Goal: Task Accomplishment & Management: Complete application form

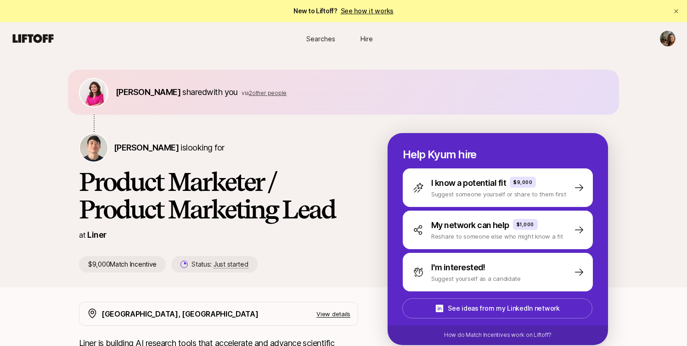
click at [44, 36] on icon at bounding box center [33, 38] width 41 height 9
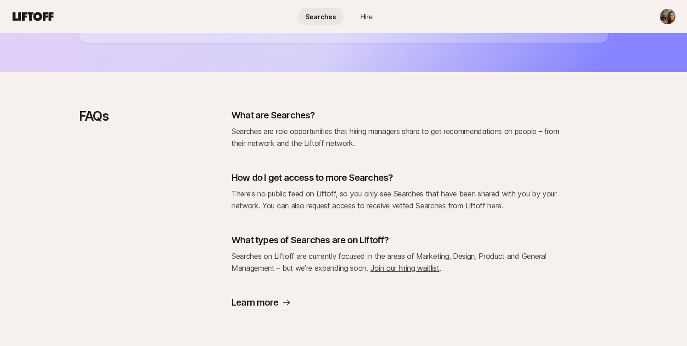
scroll to position [884, 0]
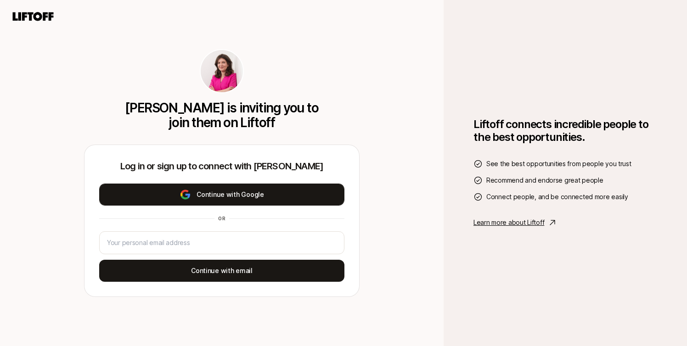
click at [209, 195] on button "Continue with Google" at bounding box center [221, 195] width 245 height 22
click at [221, 194] on button "Continue with Google" at bounding box center [221, 195] width 245 height 22
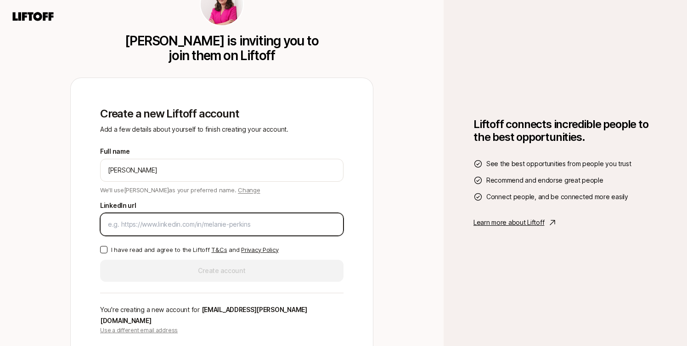
paste input "[URL][DOMAIN_NAME]"
type input "[URL][DOMAIN_NAME]"
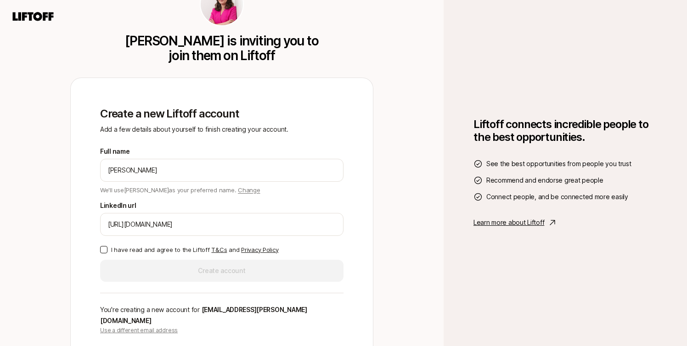
click at [102, 253] on button "I have read and agree to the Liftoff T&Cs and Privacy Policy" at bounding box center [103, 249] width 7 height 7
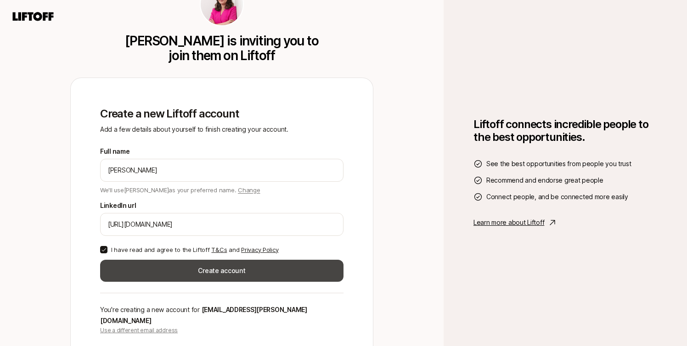
click at [194, 276] on button "Create account" at bounding box center [221, 271] width 243 height 22
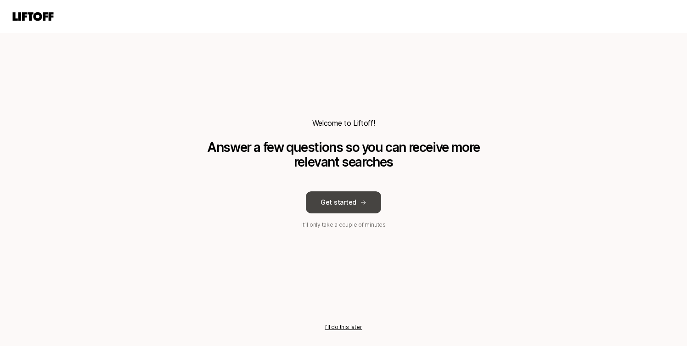
click at [350, 205] on button "Get started" at bounding box center [343, 202] width 75 height 22
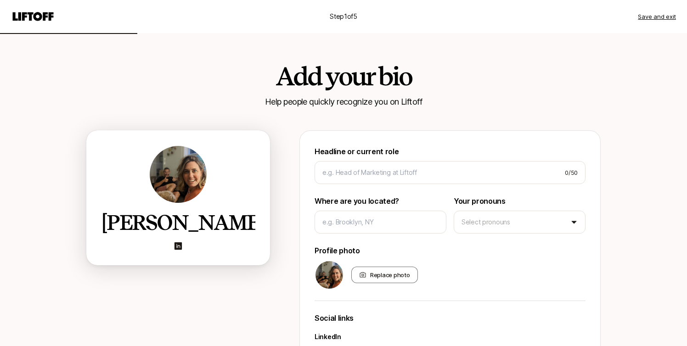
scroll to position [2, 0]
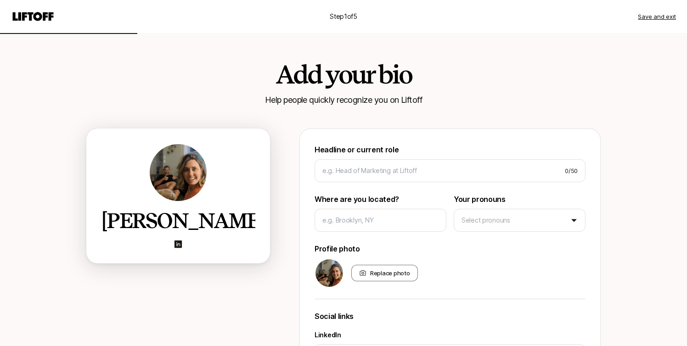
click at [189, 186] on img at bounding box center [178, 172] width 57 height 57
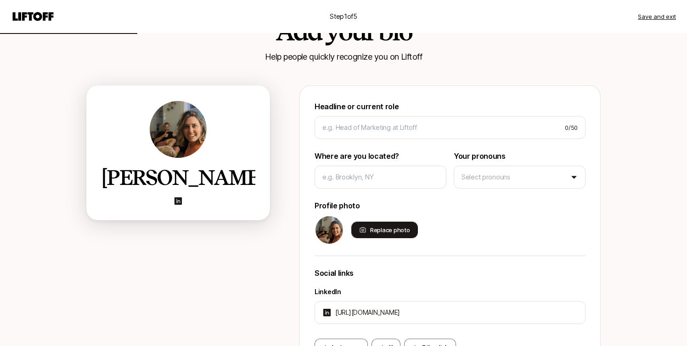
scroll to position [45, 0]
click at [393, 232] on div "Replace photo" at bounding box center [384, 230] width 67 height 17
click at [416, 237] on input "Replace photo" at bounding box center [417, 238] width 2 height 2
type input "C:\fakepath\Lizzie_Photo.png"
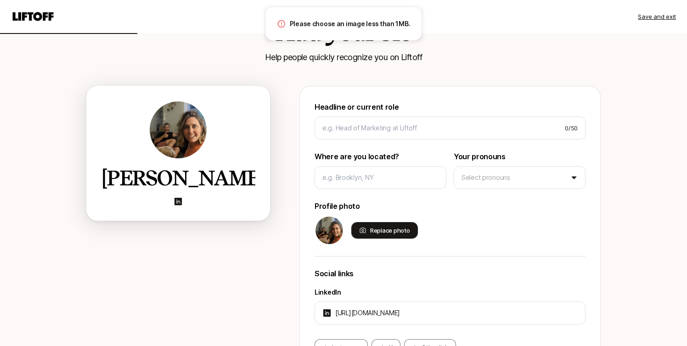
click at [374, 234] on div "Replace photo" at bounding box center [384, 230] width 67 height 17
click at [416, 237] on input "Replace photo" at bounding box center [417, 238] width 2 height 2
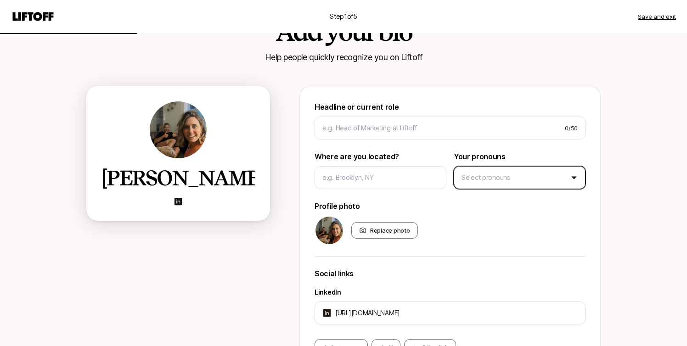
type input "C:\fakepath\Lizzie_Photo.png"
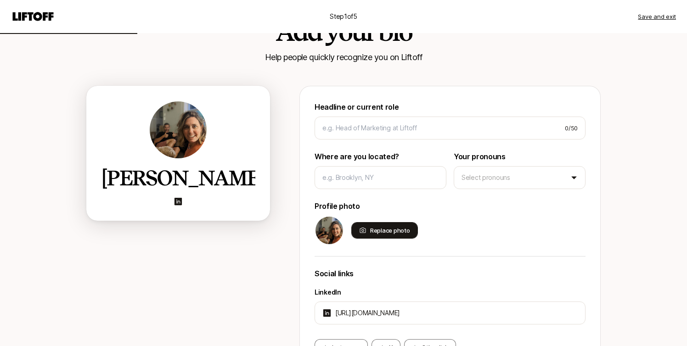
click at [378, 230] on div "Replace photo" at bounding box center [384, 230] width 67 height 17
click at [416, 237] on input "Replace photo" at bounding box center [417, 238] width 2 height 2
type input "C:\fakepath\Lizzie_C.jpg"
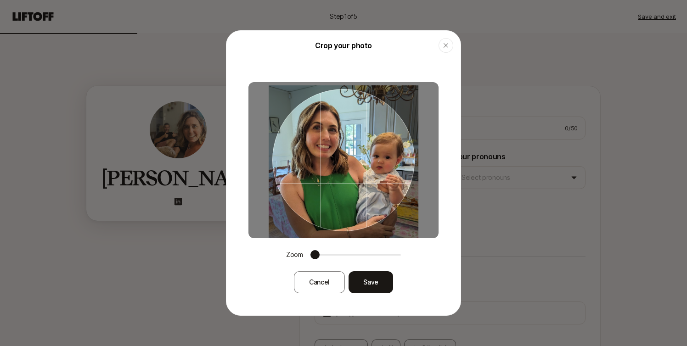
drag, startPoint x: 321, startPoint y: 186, endPoint x: 366, endPoint y: 216, distance: 54.4
click at [366, 216] on div at bounding box center [343, 160] width 142 height 142
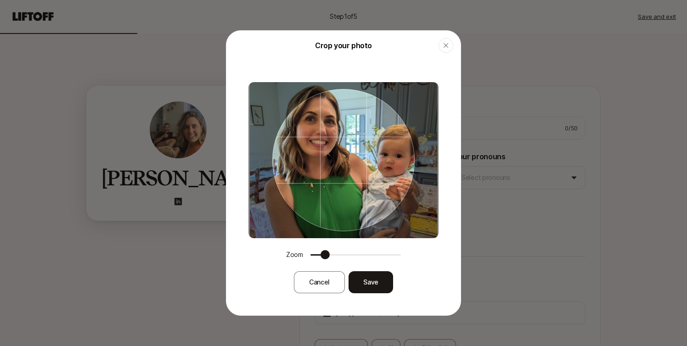
click at [321, 256] on span at bounding box center [324, 254] width 9 height 9
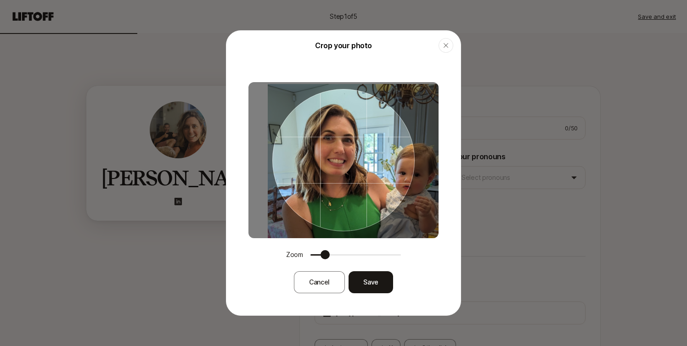
drag, startPoint x: 340, startPoint y: 182, endPoint x: 392, endPoint y: 221, distance: 64.6
click at [392, 221] on div at bounding box center [343, 160] width 190 height 156
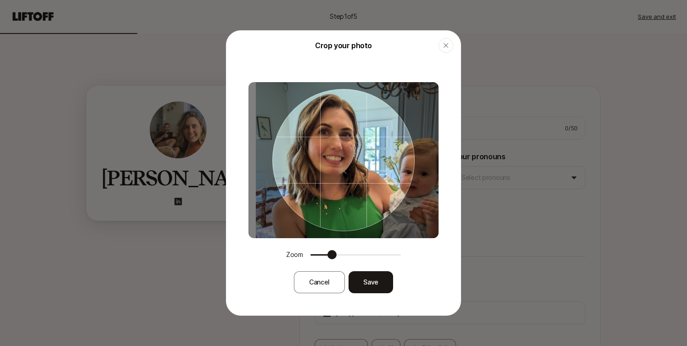
click at [329, 257] on span at bounding box center [331, 254] width 9 height 9
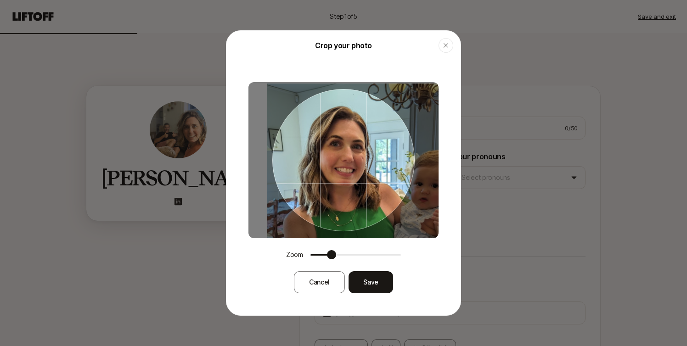
drag, startPoint x: 343, startPoint y: 207, endPoint x: 361, endPoint y: 219, distance: 21.5
click at [361, 219] on div at bounding box center [343, 160] width 142 height 142
click at [383, 290] on button "Save" at bounding box center [370, 282] width 45 height 22
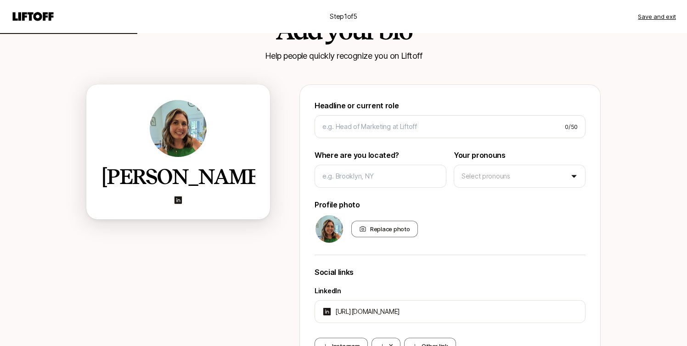
scroll to position [34, 0]
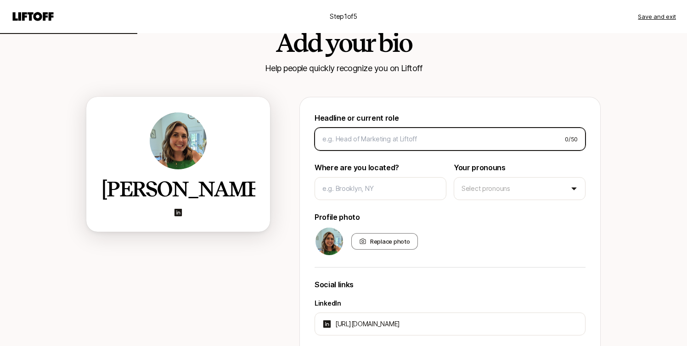
click at [349, 138] on input at bounding box center [439, 139] width 235 height 11
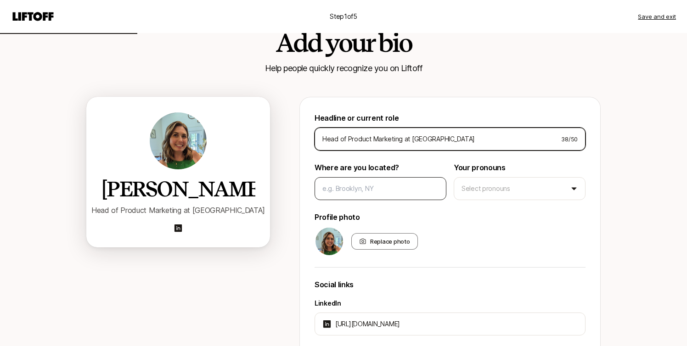
type input "Head of Product Marketing at [GEOGRAPHIC_DATA]"
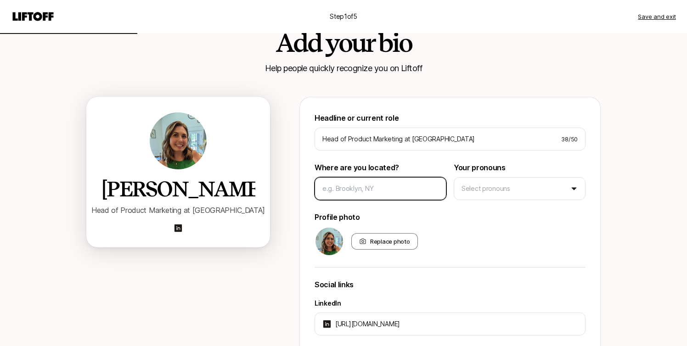
click at [393, 192] on input at bounding box center [380, 188] width 116 height 11
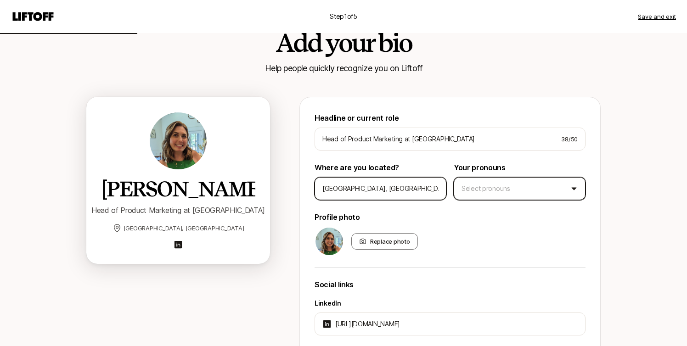
type input "[GEOGRAPHIC_DATA], [GEOGRAPHIC_DATA]"
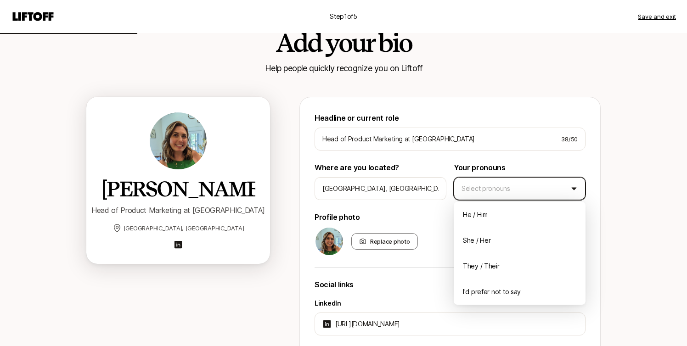
click at [506, 186] on html "Step 1 of 5 Save and exit Add your bio Help people quickly recognize you on Lif…" at bounding box center [343, 139] width 687 height 346
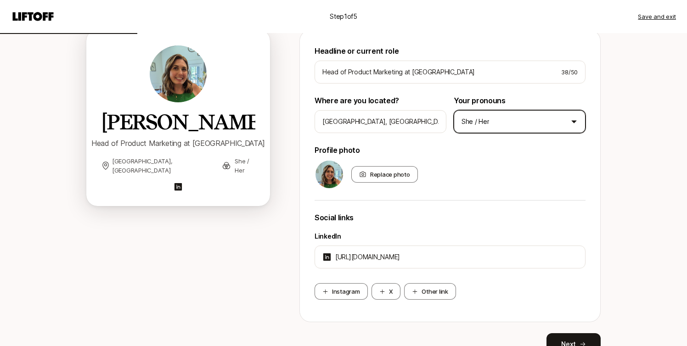
scroll to position [146, 0]
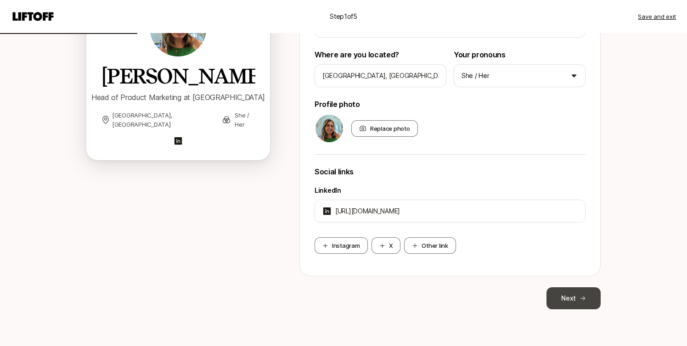
click at [565, 296] on button "Next" at bounding box center [573, 298] width 54 height 22
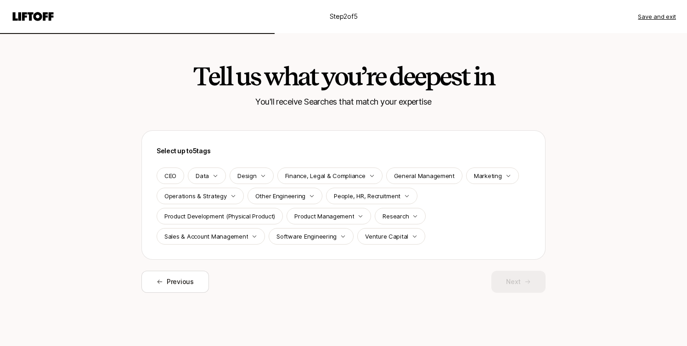
click at [498, 175] on div "Marketing" at bounding box center [492, 176] width 53 height 17
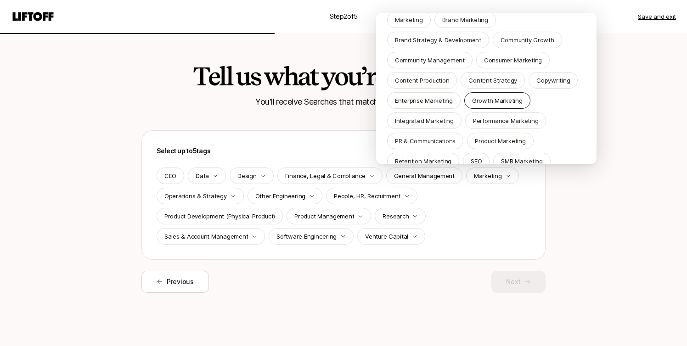
scroll to position [57, 0]
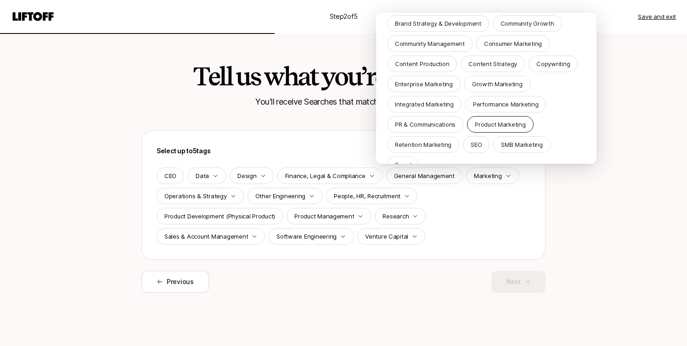
click at [490, 126] on p "Product Marketing" at bounding box center [500, 124] width 51 height 9
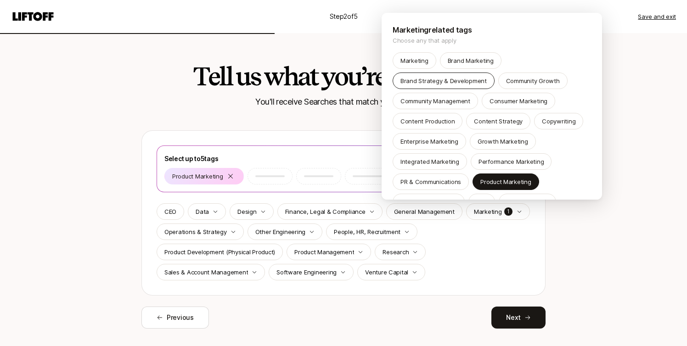
scroll to position [0, 0]
click at [423, 140] on p "Enterprise Marketing" at bounding box center [429, 140] width 58 height 9
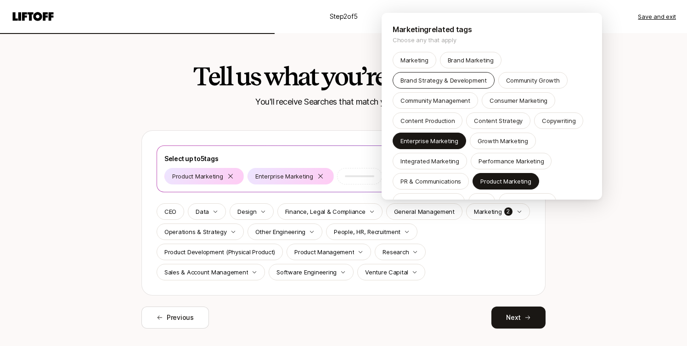
click at [431, 80] on p "Brand Strategy & Development" at bounding box center [443, 80] width 86 height 9
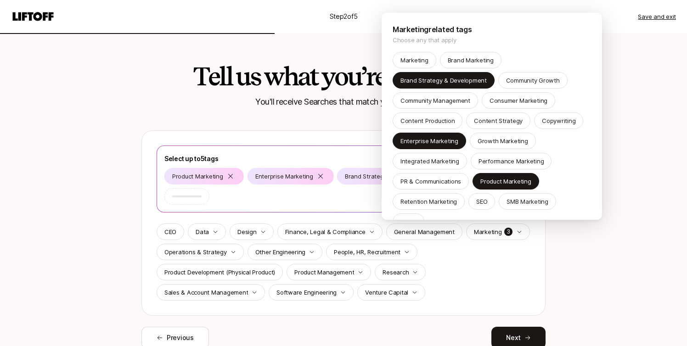
click at [623, 227] on html "Step 2 of 5 Save and exit Tell us what you’re deepest in You'll receive Searche…" at bounding box center [343, 173] width 687 height 346
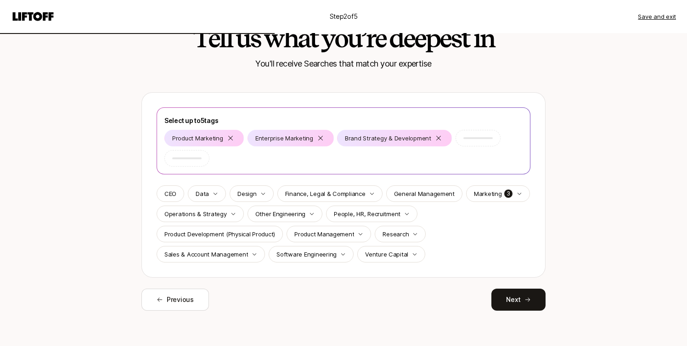
scroll to position [39, 0]
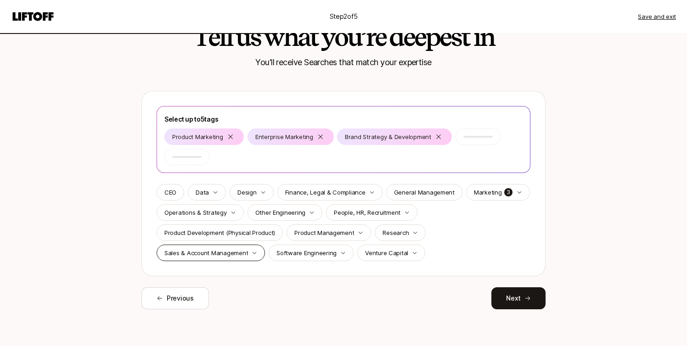
click at [244, 253] on p "Sales & Account Management" at bounding box center [206, 252] width 84 height 9
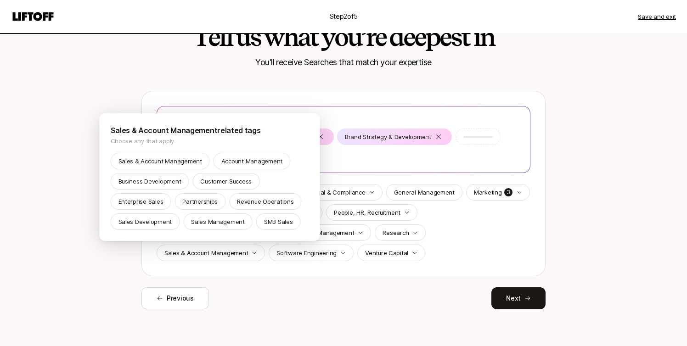
click at [294, 275] on html "Step 2 of 5 Save and exit Tell us what you’re deepest in You'll receive Searche…" at bounding box center [343, 134] width 687 height 346
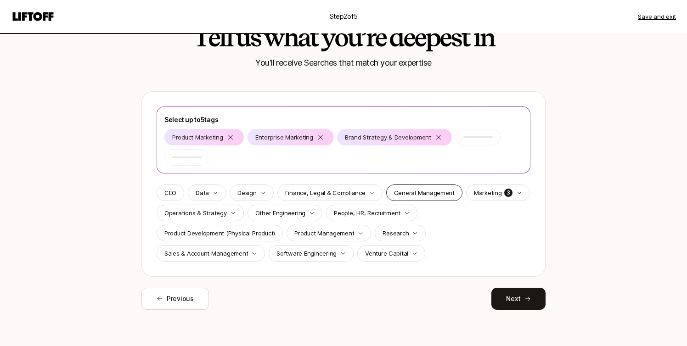
click at [407, 196] on p "General Management" at bounding box center [424, 192] width 61 height 9
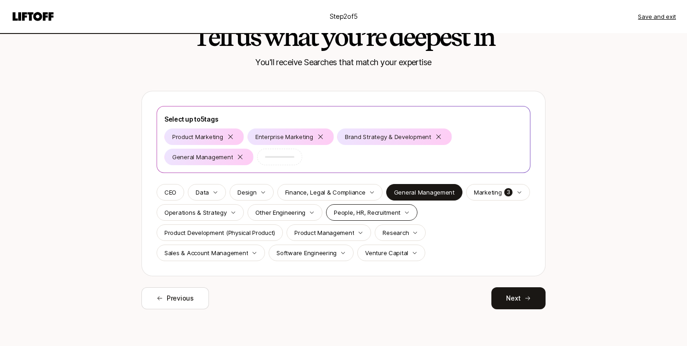
click at [404, 215] on icon "button" at bounding box center [407, 213] width 6 height 6
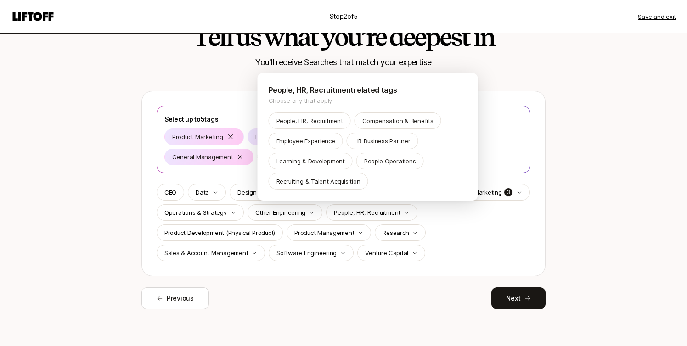
click at [483, 221] on html "Step 2 of 5 Save and exit Tell us what you’re deepest in You'll receive Searche…" at bounding box center [343, 134] width 687 height 346
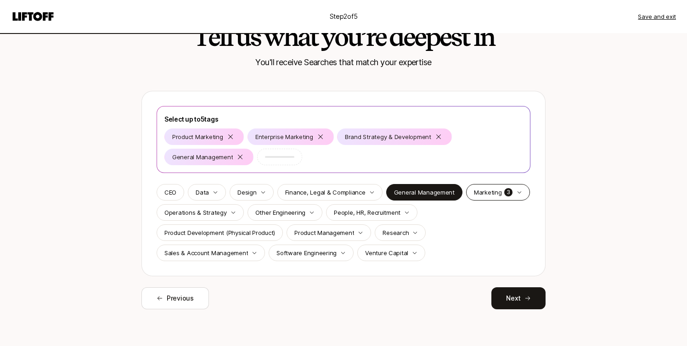
click at [517, 191] on icon "button" at bounding box center [520, 193] width 6 height 6
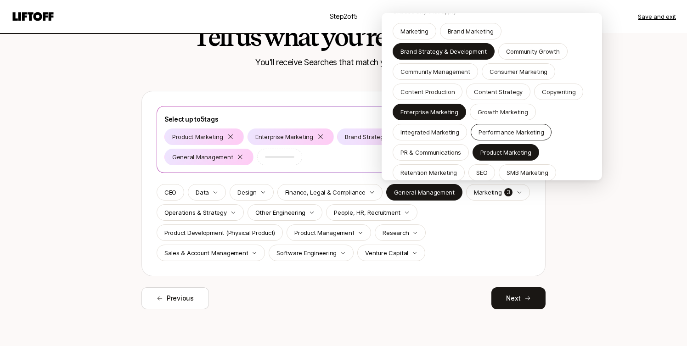
scroll to position [41, 0]
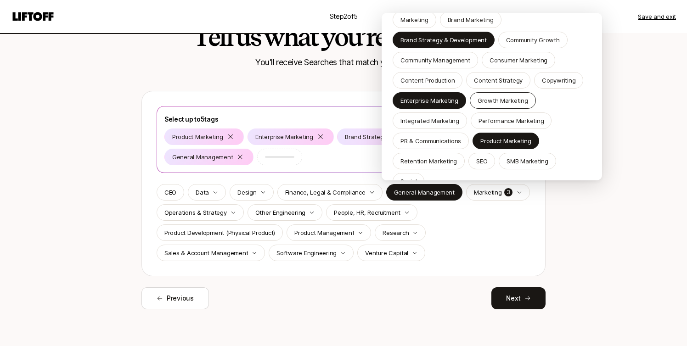
click at [484, 102] on p "Growth Marketing" at bounding box center [503, 100] width 51 height 9
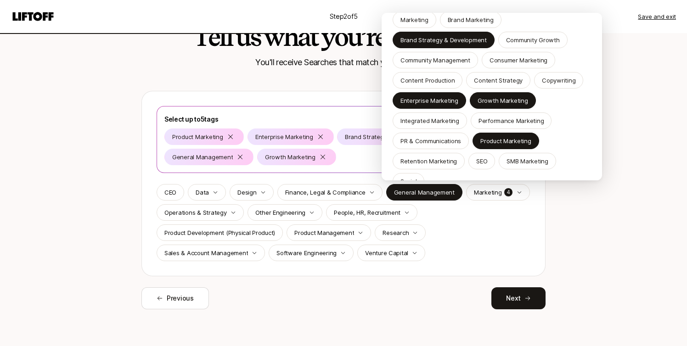
click at [591, 207] on html "Step 2 of 5 Save and exit Tell us what you’re deepest in You'll receive Searche…" at bounding box center [343, 134] width 687 height 346
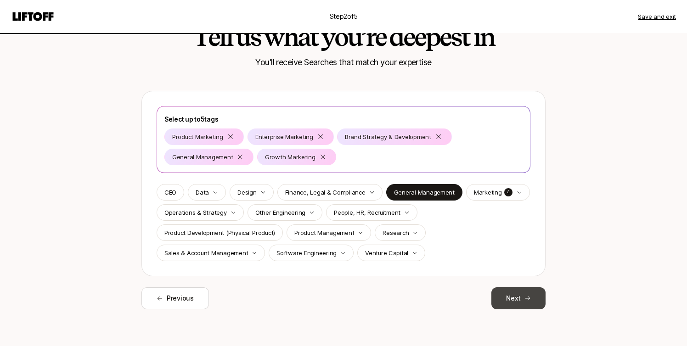
click at [518, 298] on button "Next" at bounding box center [518, 298] width 54 height 22
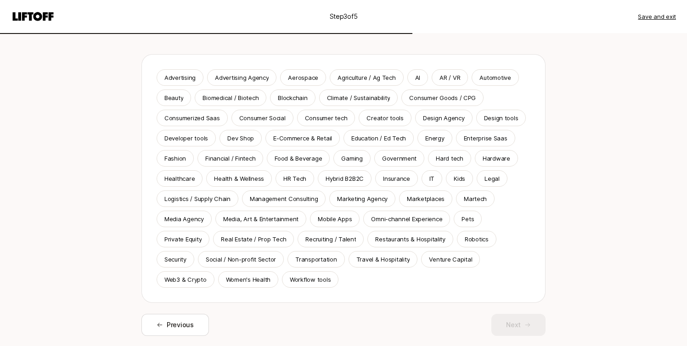
scroll to position [75, 0]
click at [410, 81] on div "AI" at bounding box center [417, 78] width 21 height 17
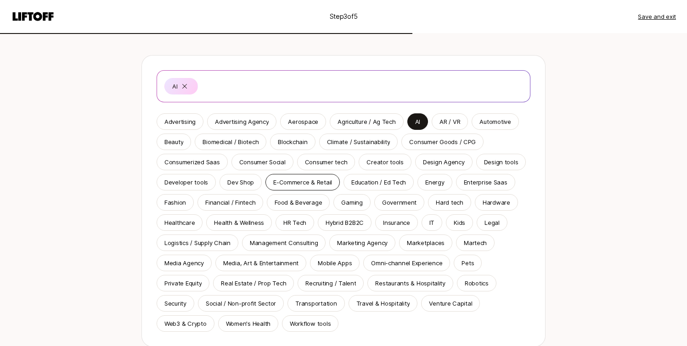
click at [300, 180] on p "E-Commerce & Retail" at bounding box center [302, 182] width 59 height 9
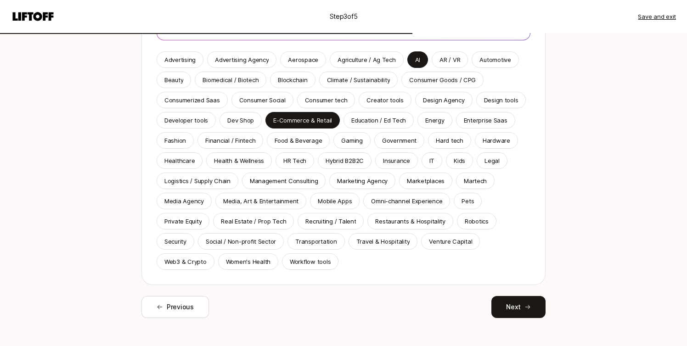
scroll to position [146, 0]
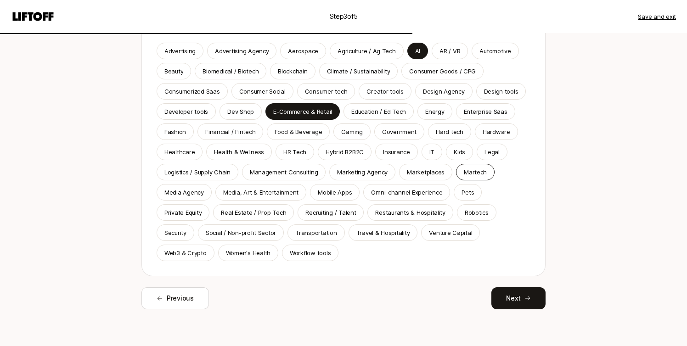
click at [464, 174] on p "Martech" at bounding box center [475, 172] width 23 height 9
click at [169, 153] on p "Healthcare" at bounding box center [179, 151] width 30 height 9
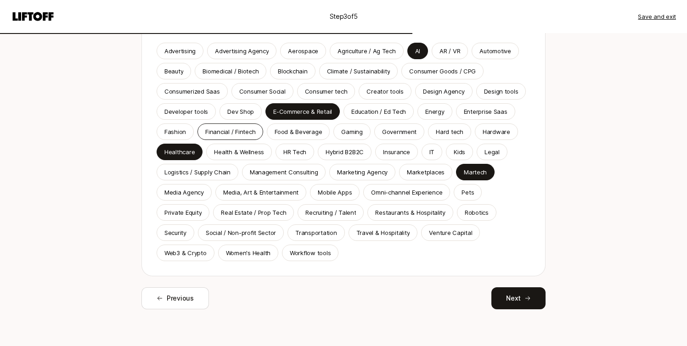
click at [222, 132] on p "Financial / Fintech" at bounding box center [230, 131] width 50 height 9
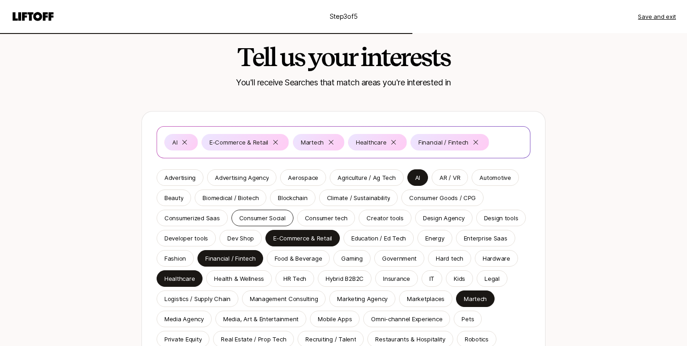
scroll to position [0, 0]
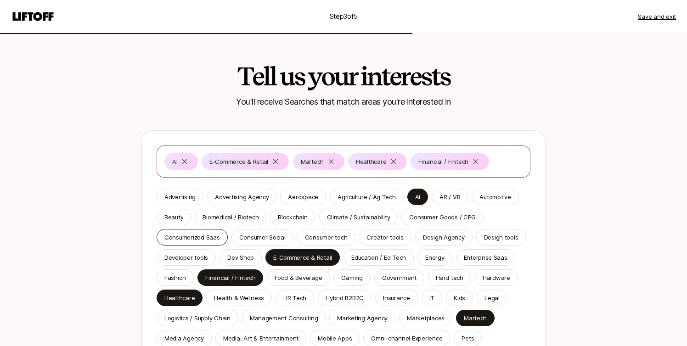
click at [186, 243] on div "Consumerized Saas" at bounding box center [192, 237] width 71 height 17
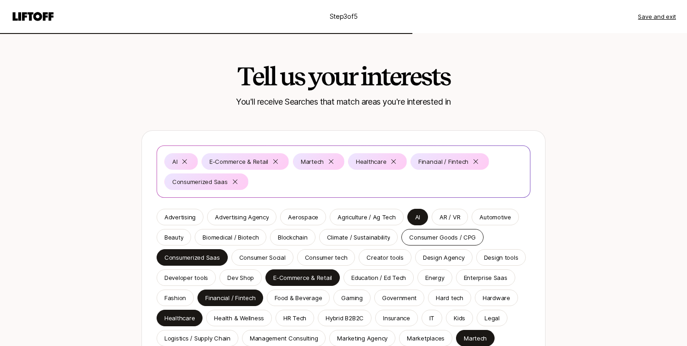
click at [422, 239] on p "Consumer Goods / CPG" at bounding box center [442, 237] width 67 height 9
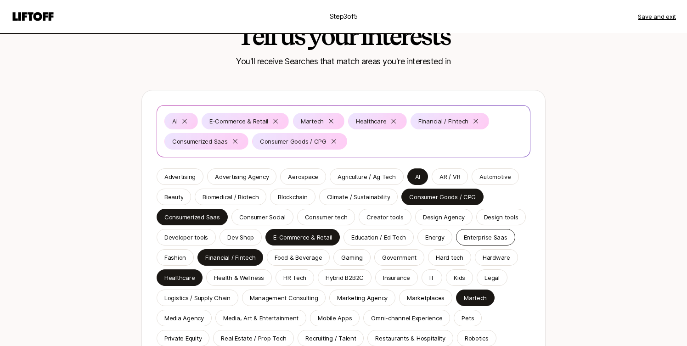
click at [480, 242] on p "Enterprise Saas" at bounding box center [486, 237] width 44 height 9
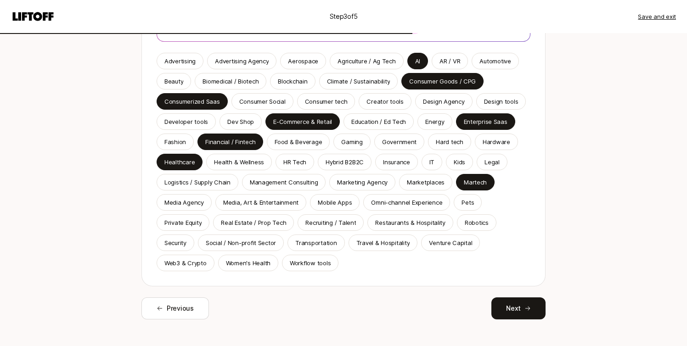
scroll to position [157, 0]
click at [332, 165] on div "Hybrid B2B2C" at bounding box center [345, 162] width 54 height 17
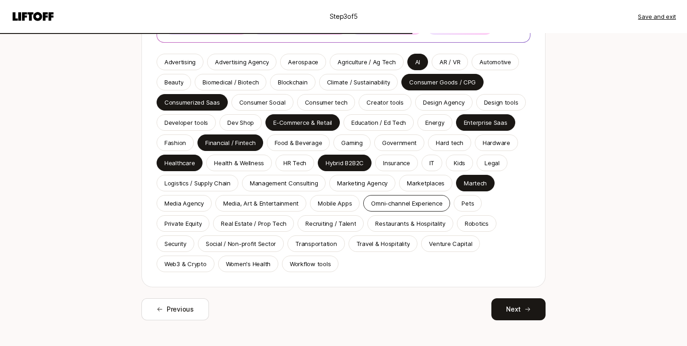
scroll to position [158, 0]
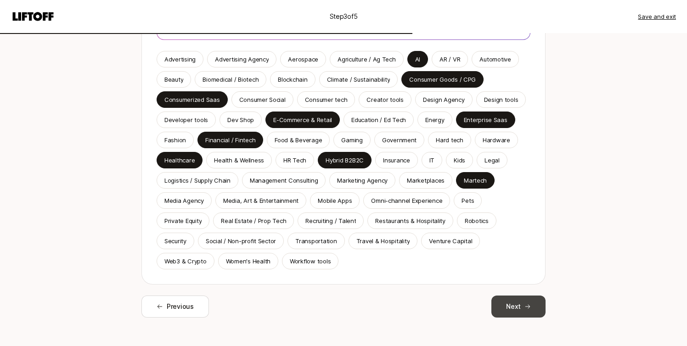
click at [514, 307] on button "Next" at bounding box center [518, 307] width 54 height 22
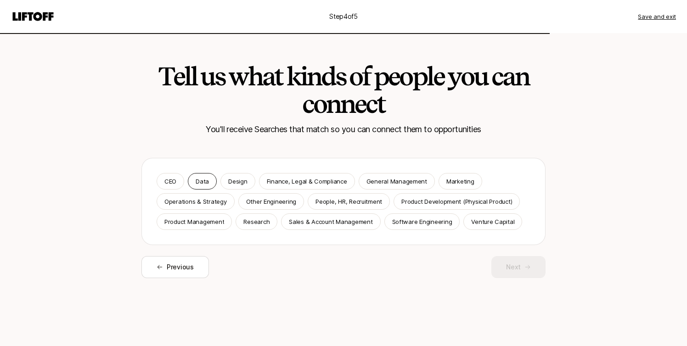
click at [202, 182] on p "Data" at bounding box center [202, 181] width 13 height 9
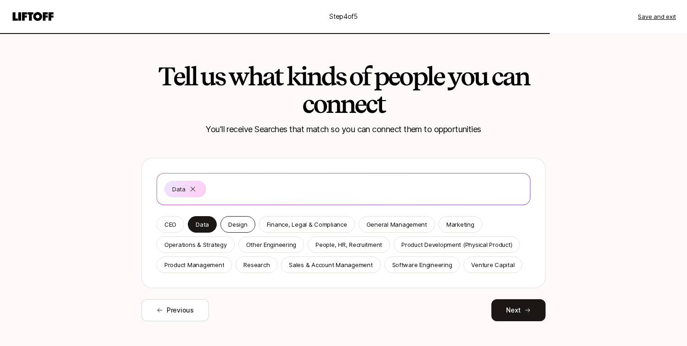
click at [233, 222] on p "Design" at bounding box center [237, 224] width 19 height 9
drag, startPoint x: 455, startPoint y: 227, endPoint x: 448, endPoint y: 227, distance: 6.9
click at [455, 227] on p "Marketing" at bounding box center [460, 224] width 28 height 9
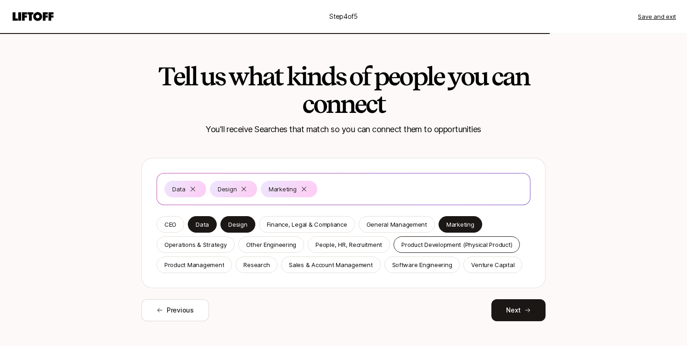
click at [416, 247] on p "Product Development (Physical Product)" at bounding box center [456, 244] width 111 height 9
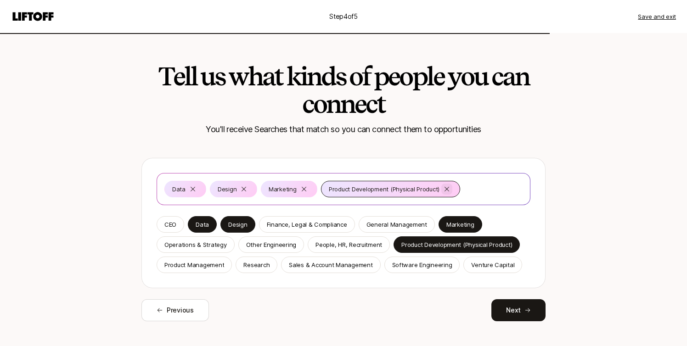
click at [445, 187] on icon at bounding box center [446, 189] width 5 height 5
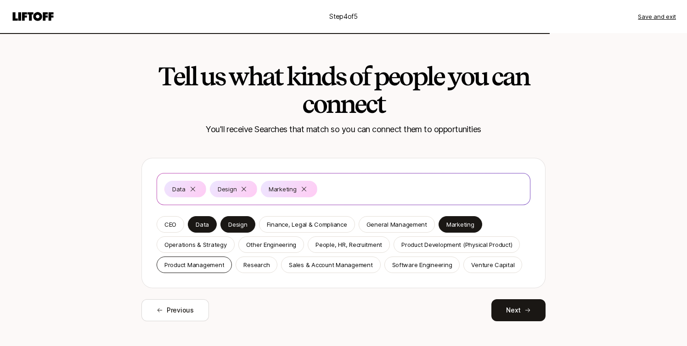
click at [189, 262] on p "Product Management" at bounding box center [194, 264] width 60 height 9
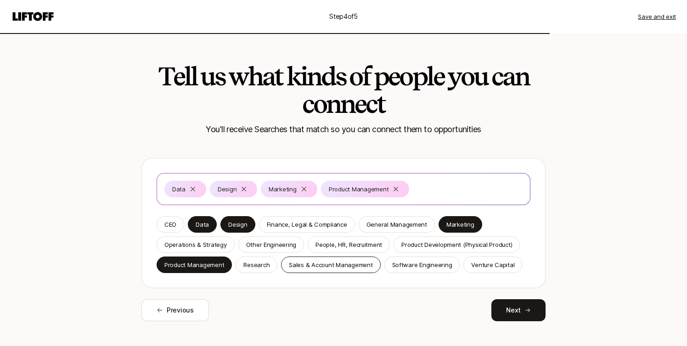
click at [313, 267] on p "Sales & Account Management" at bounding box center [331, 264] width 84 height 9
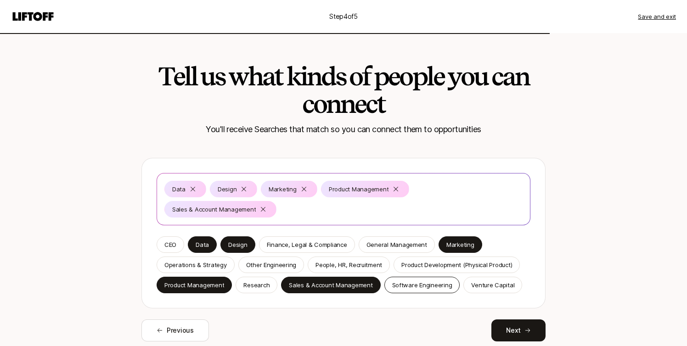
click at [429, 281] on p "Software Engineering" at bounding box center [422, 285] width 60 height 9
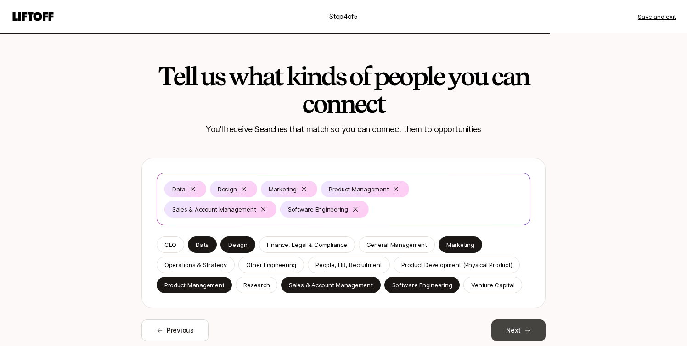
click at [518, 329] on button "Next" at bounding box center [518, 331] width 54 height 22
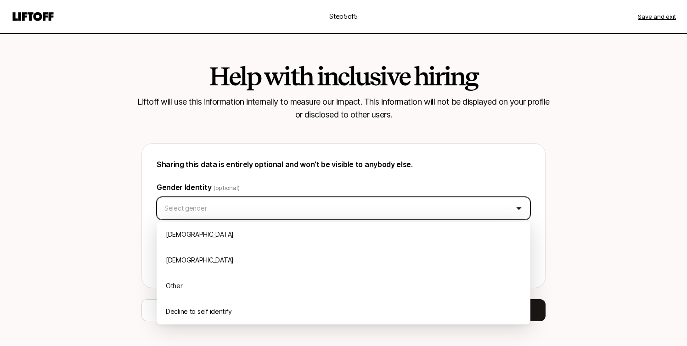
click at [520, 207] on html "Step 5 of 5 Save and exit Help with inclusive hiring Liftoff will use this info…" at bounding box center [343, 173] width 687 height 346
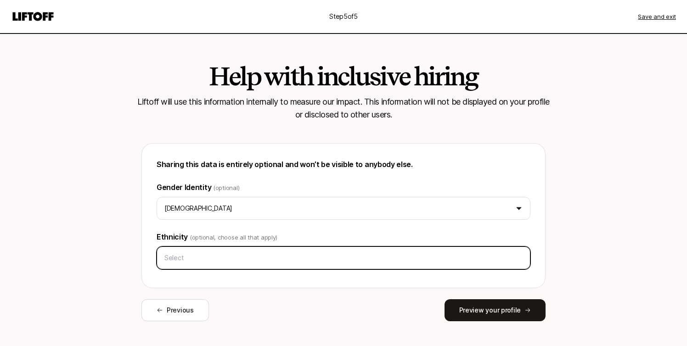
click at [301, 263] on input "text" at bounding box center [343, 258] width 365 height 17
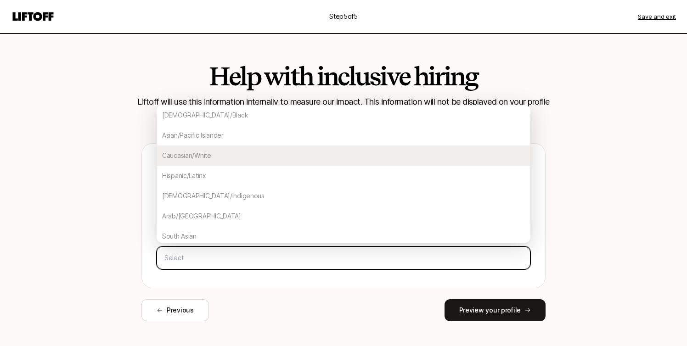
click at [191, 154] on div "Caucasian/White" at bounding box center [344, 156] width 374 height 20
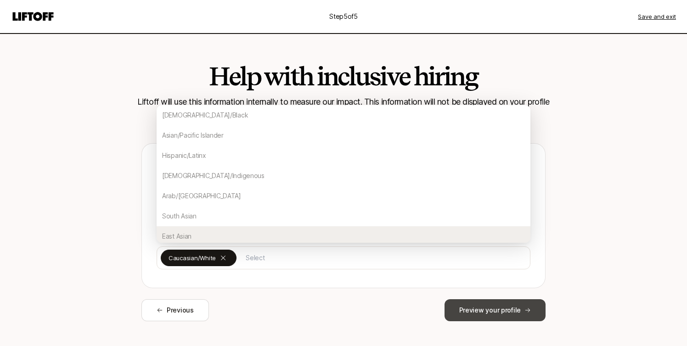
click at [480, 311] on button "Preview your profile" at bounding box center [494, 310] width 101 height 22
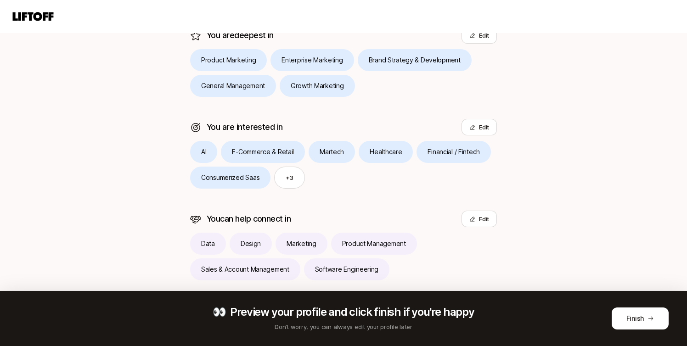
scroll to position [248, 0]
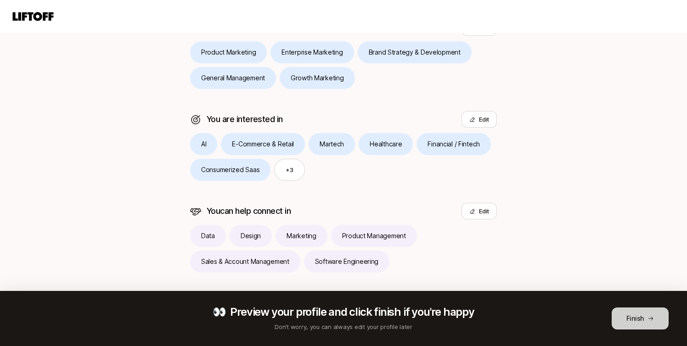
click at [644, 314] on button "Finish" at bounding box center [640, 319] width 57 height 22
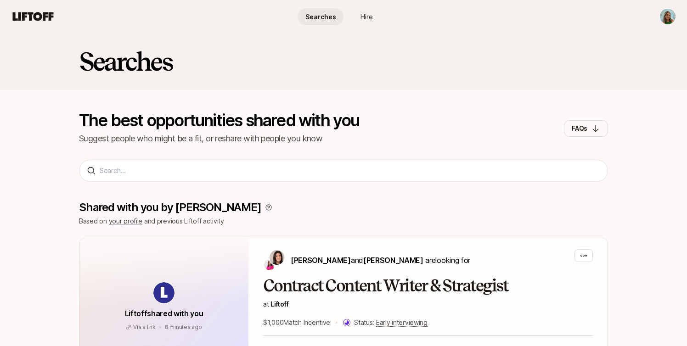
click at [368, 16] on span "Hire" at bounding box center [366, 17] width 12 height 10
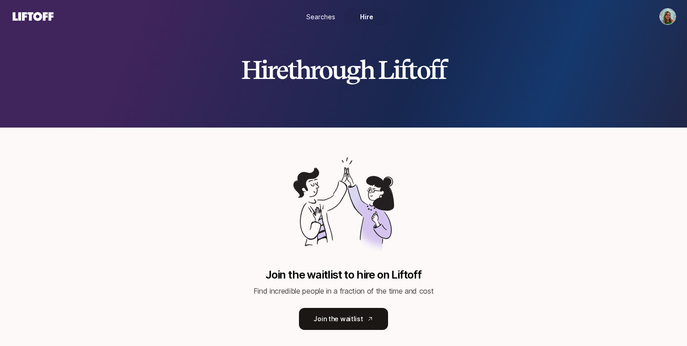
scroll to position [21, 0]
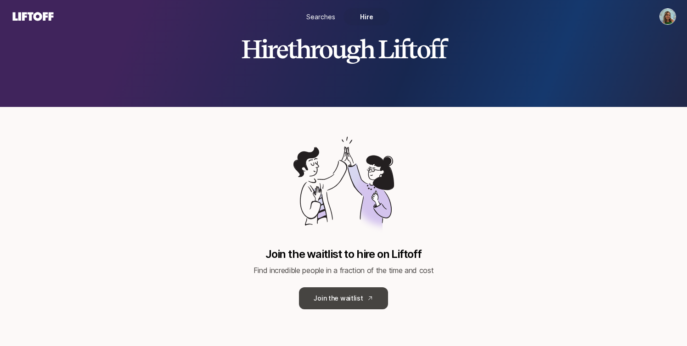
click at [326, 300] on link "Join the waitlist" at bounding box center [343, 298] width 89 height 22
